Goal: Task Accomplishment & Management: Manage account settings

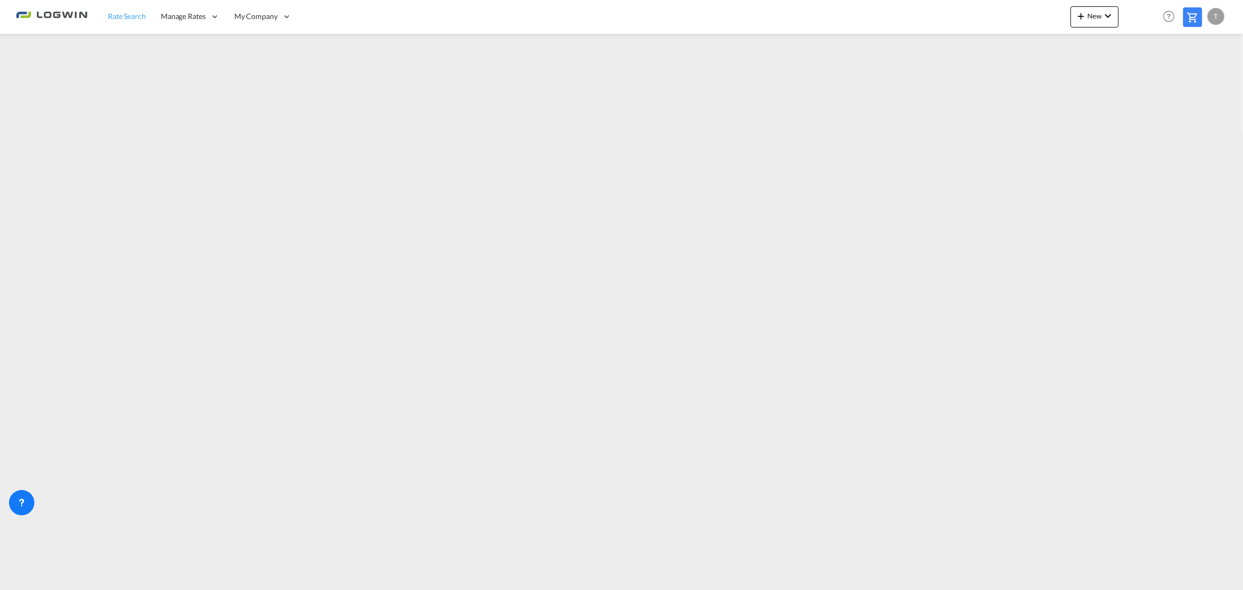
click at [113, 18] on span "Rate Search" at bounding box center [127, 16] width 38 height 9
click at [122, 9] on link "Rate Search" at bounding box center [127, 16] width 53 height 34
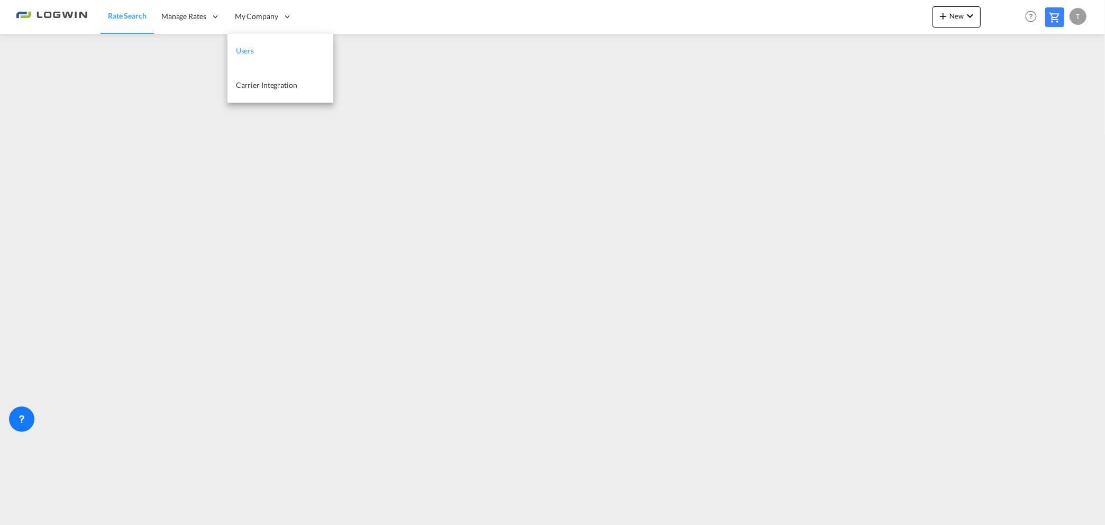
drag, startPoint x: 249, startPoint y: 43, endPoint x: 248, endPoint y: 49, distance: 6.4
click at [249, 43] on link "Users" at bounding box center [280, 51] width 106 height 34
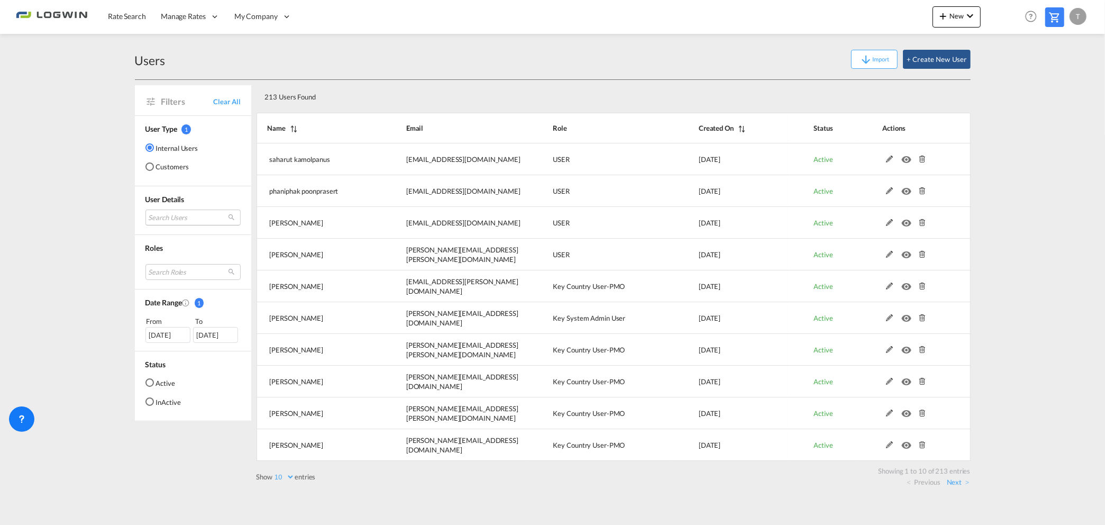
click at [182, 209] on md-select "Search Users saharut kamolpanus saharut.kamolpanus@logwin-logistics.com phaniph…" at bounding box center [192, 217] width 95 height 16
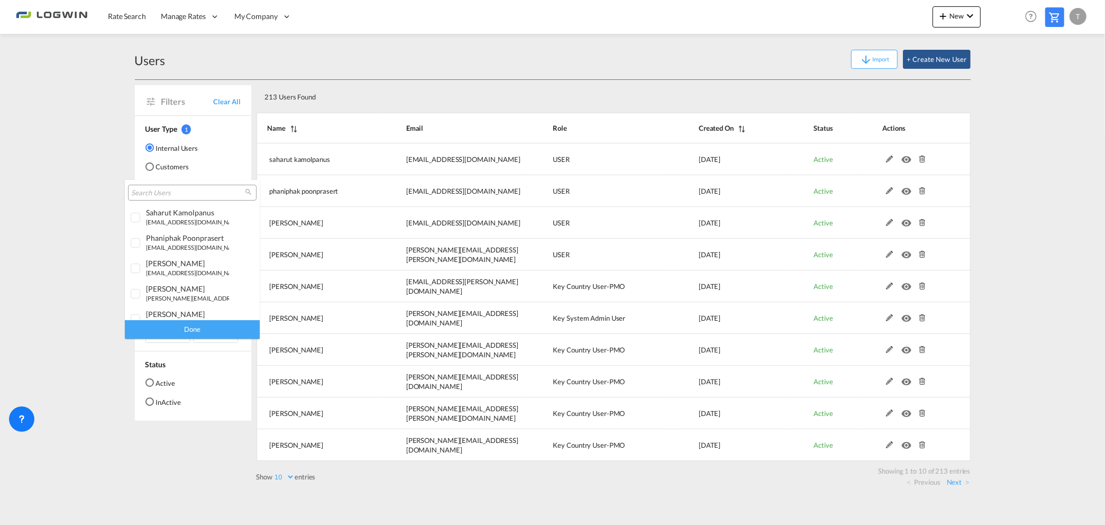
click at [193, 193] on input "search" at bounding box center [188, 193] width 114 height 10
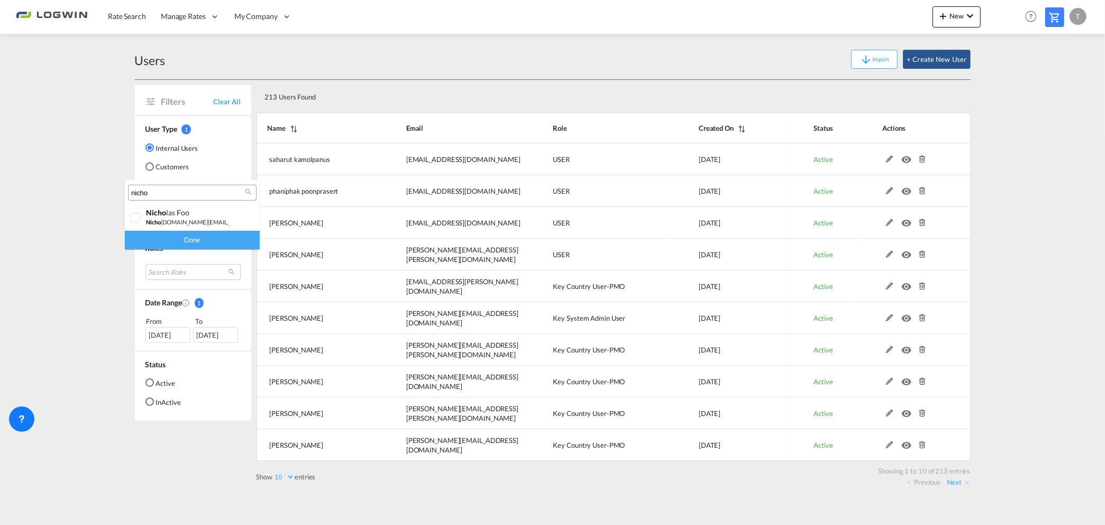
type input "nicho"
click at [74, 131] on md-backdrop at bounding box center [552, 262] width 1105 height 525
click at [175, 215] on md-select "Search Users" at bounding box center [192, 217] width 95 height 16
click at [88, 352] on md-backdrop at bounding box center [552, 262] width 1105 height 525
click at [456, 77] on div "Users Import + Create New User" at bounding box center [553, 59] width 836 height 41
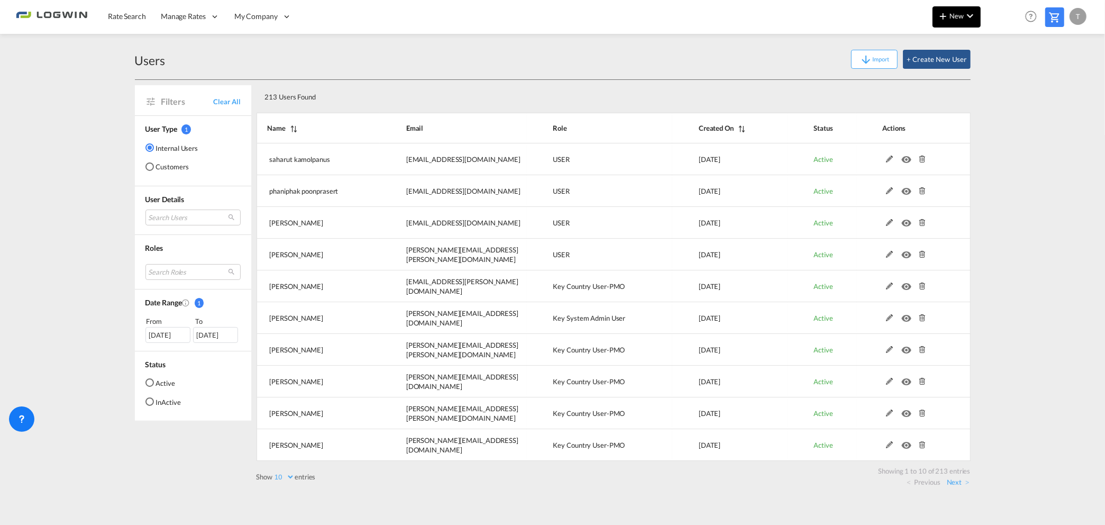
click at [946, 15] on md-icon "icon-plus 400-fg" at bounding box center [943, 16] width 13 height 13
click at [1012, 71] on div "Ratesheet" at bounding box center [1014, 79] width 39 height 26
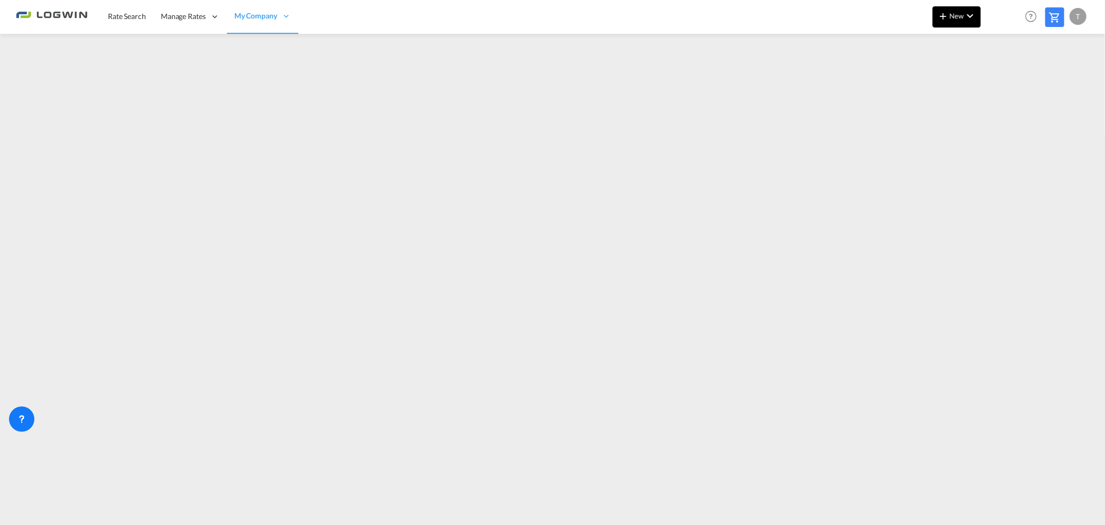
click at [946, 19] on md-icon "icon-plus 400-fg" at bounding box center [943, 16] width 13 height 13
click at [1033, 83] on div "Ratesheet" at bounding box center [1014, 79] width 39 height 26
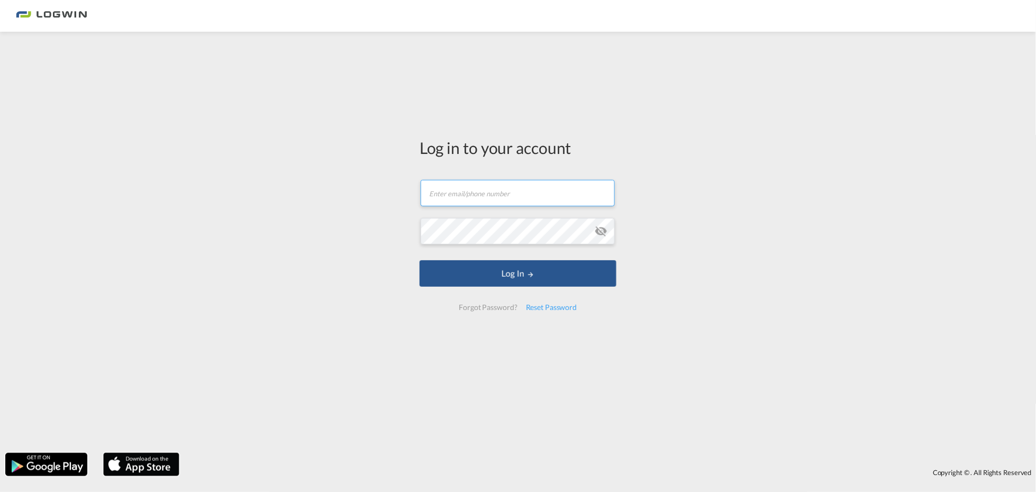
click at [452, 199] on input "text" at bounding box center [518, 193] width 194 height 26
type input "tanja.grimm@LOGWIN-LOGISTICS.COM"
click at [420, 260] on button "Log In" at bounding box center [518, 273] width 197 height 26
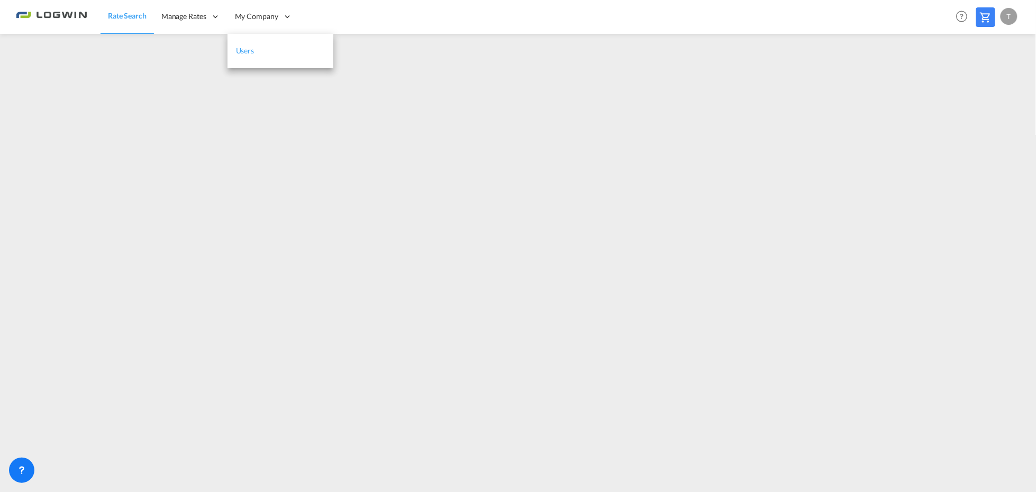
click at [267, 49] on link "Users" at bounding box center [280, 51] width 106 height 34
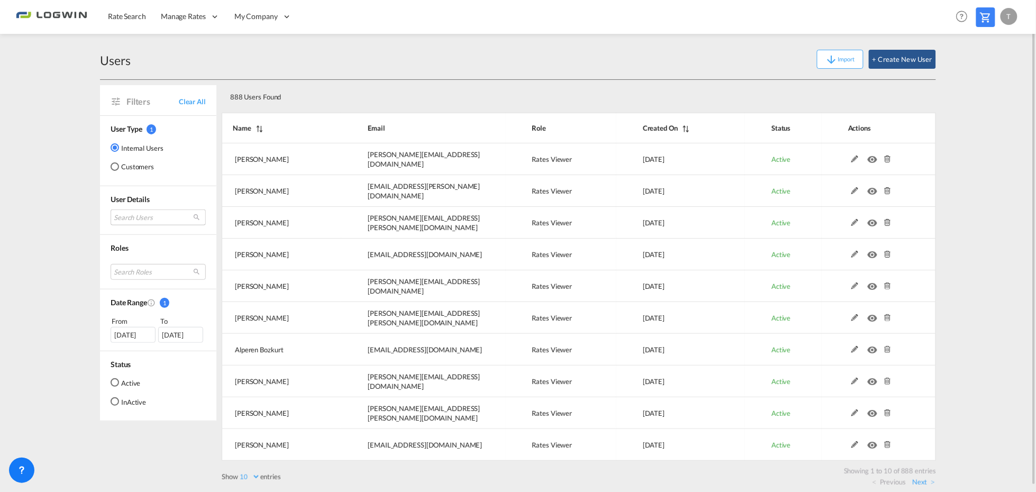
click at [170, 218] on md-select "Search Users asela Fallahilah asela.fallahilah@logwin-logistics.com kamila Dawi…" at bounding box center [158, 217] width 95 height 16
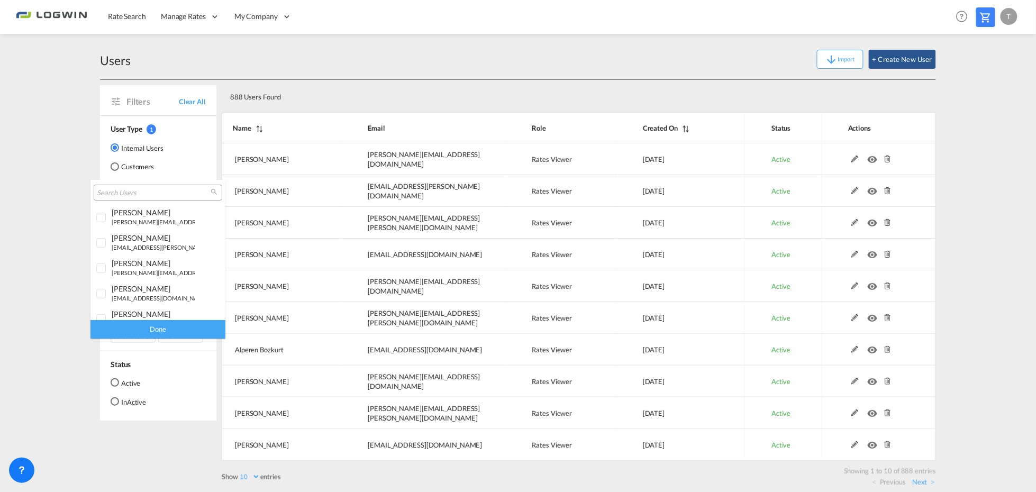
click at [149, 194] on input "search" at bounding box center [154, 193] width 114 height 10
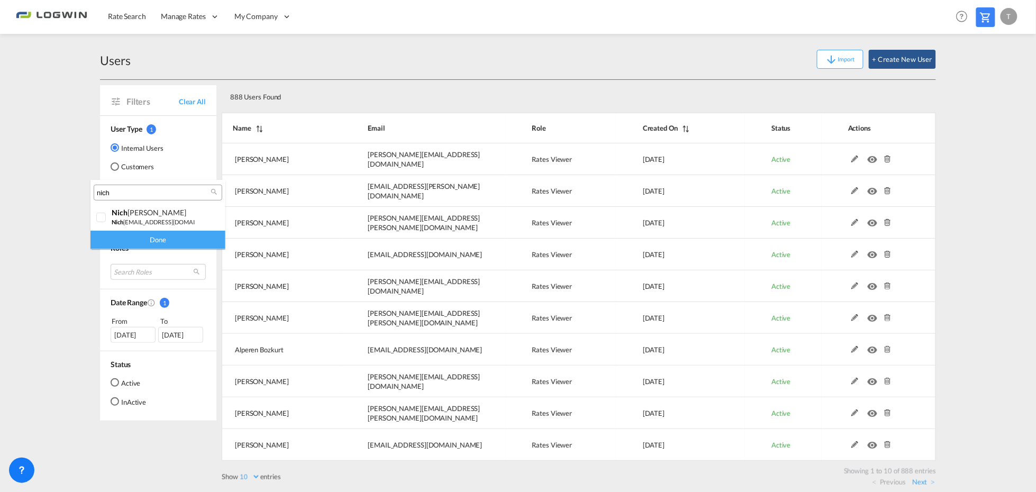
type input "nich"
